Goal: Task Accomplishment & Management: Use online tool/utility

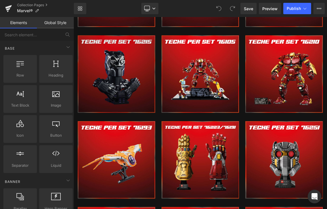
scroll to position [425, 0]
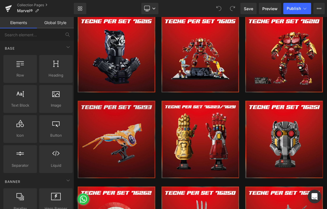
click at [155, 155] on img at bounding box center [131, 182] width 105 height 105
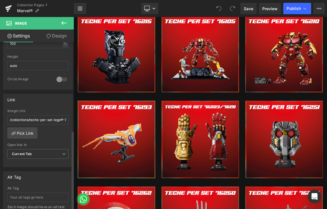
scroll to position [198, 0]
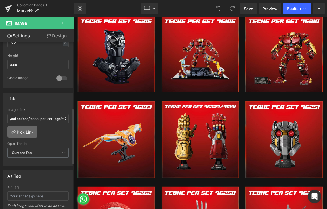
click at [30, 132] on link "Pick Link" at bounding box center [22, 131] width 30 height 11
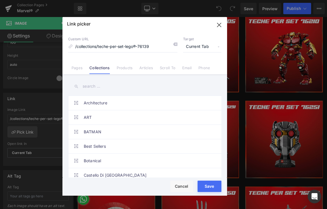
click at [93, 85] on input "text" at bounding box center [144, 86] width 153 height 13
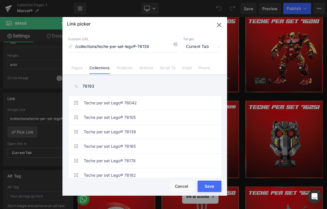
type input "76193"
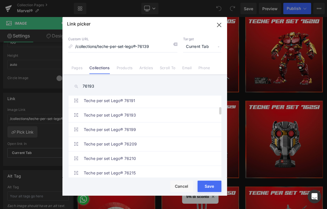
scroll to position [113, 0]
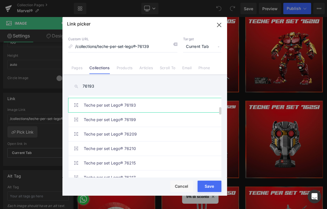
click at [126, 108] on link "Teche per set Lego® 76193" at bounding box center [146, 105] width 125 height 14
type input "/collections/teche-per-set-lego®-76193"
click at [214, 185] on button "Save" at bounding box center [209, 186] width 24 height 11
type input "/collections/teche-per-set-lego®-76193"
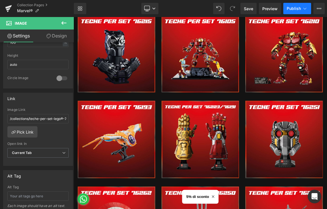
click at [291, 9] on span "Publish" at bounding box center [293, 8] width 14 height 5
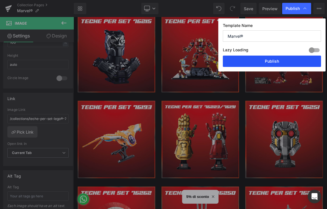
click at [277, 60] on button "Publish" at bounding box center [272, 61] width 98 height 11
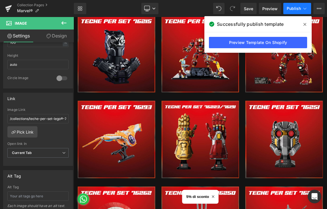
click at [291, 7] on span "Publish" at bounding box center [293, 8] width 14 height 5
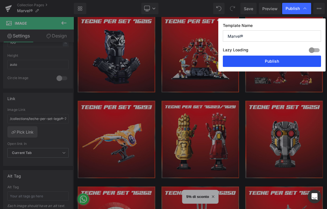
click at [279, 59] on button "Publish" at bounding box center [272, 61] width 98 height 11
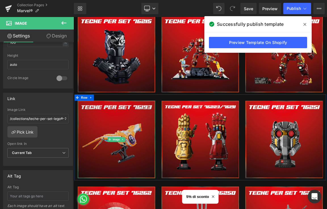
click at [123, 157] on img at bounding box center [131, 182] width 105 height 105
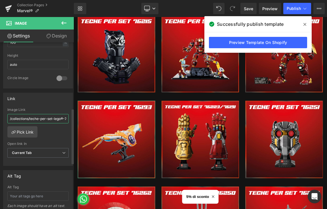
click at [42, 120] on input "/collections/teche-per-set-lego®-76193" at bounding box center [37, 118] width 61 height 9
click at [51, 117] on input "/collections/teche-per-set-lego®-76193" at bounding box center [37, 118] width 61 height 9
drag, startPoint x: 125, startPoint y: 134, endPoint x: 147, endPoint y: 134, distance: 21.8
click at [46, 132] on div "/collections/teche-per-set-lego®-76193 Image Link /collections/teche-per-set-le…" at bounding box center [37, 137] width 69 height 58
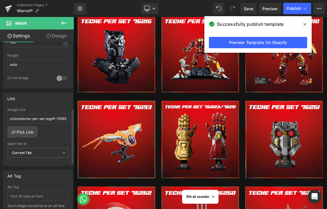
scroll to position [0, 0]
